Goal: Find specific page/section: Find specific page/section

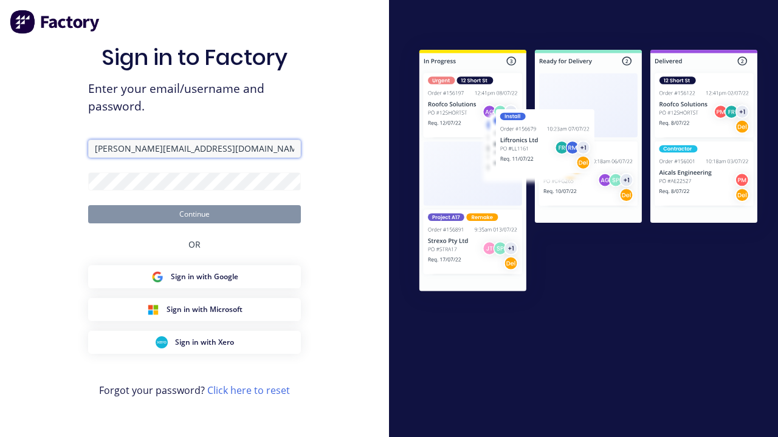
type input "[PERSON_NAME][EMAIL_ADDRESS][DOMAIN_NAME]"
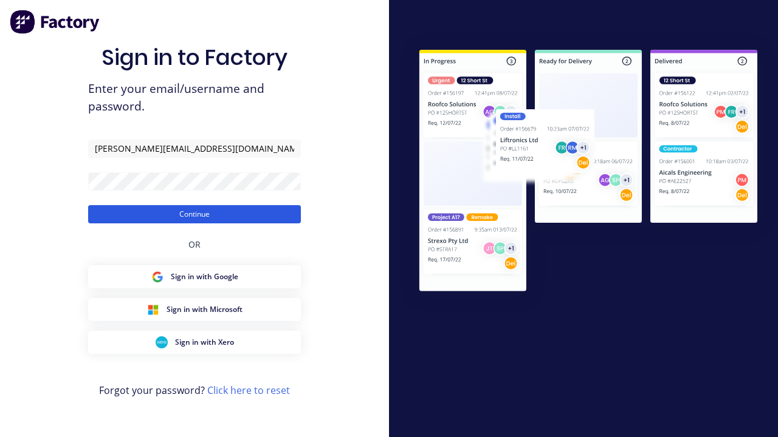
click at [194, 214] on button "Continue" at bounding box center [194, 214] width 213 height 18
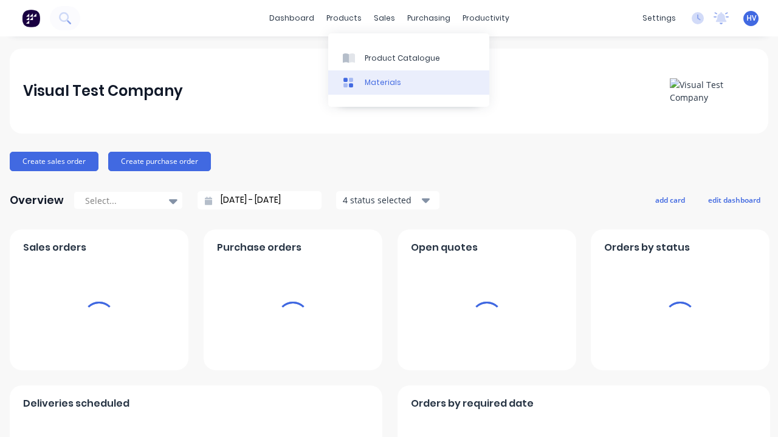
click at [408, 82] on link "Materials" at bounding box center [408, 82] width 161 height 24
